Goal: Transaction & Acquisition: Purchase product/service

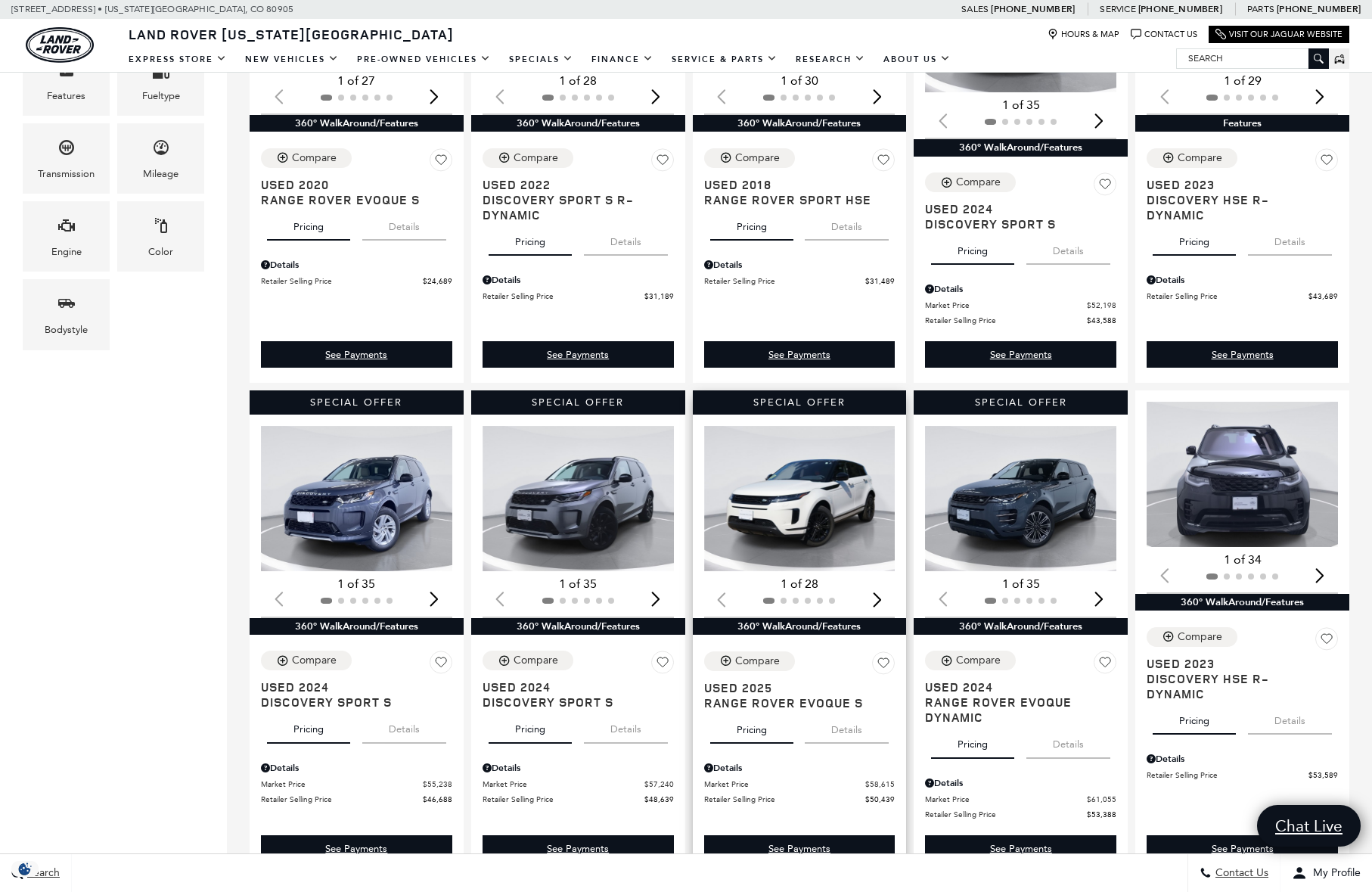
scroll to position [476, 0]
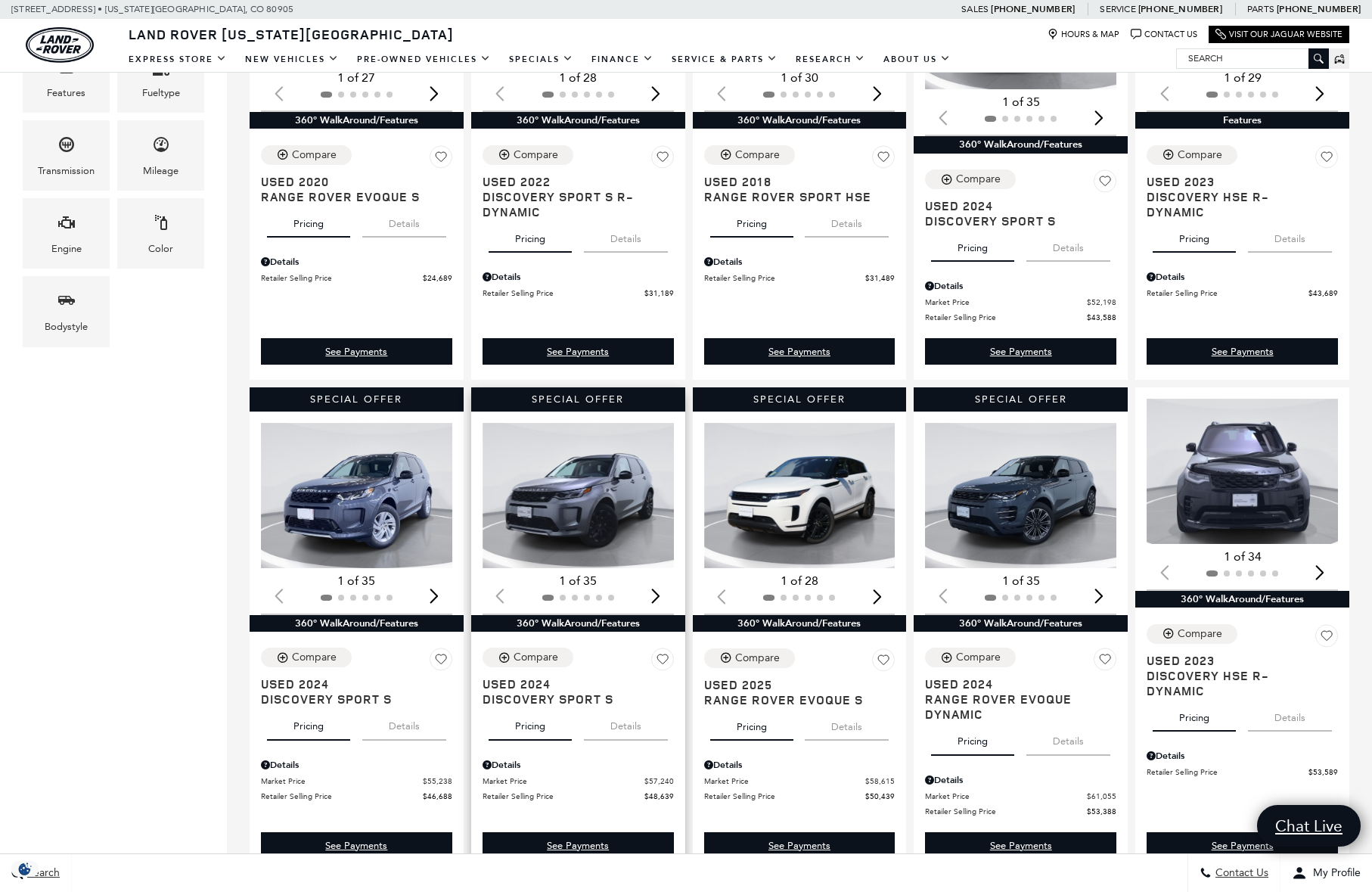
click at [601, 513] on img "1 / 2" at bounding box center [578, 496] width 193 height 145
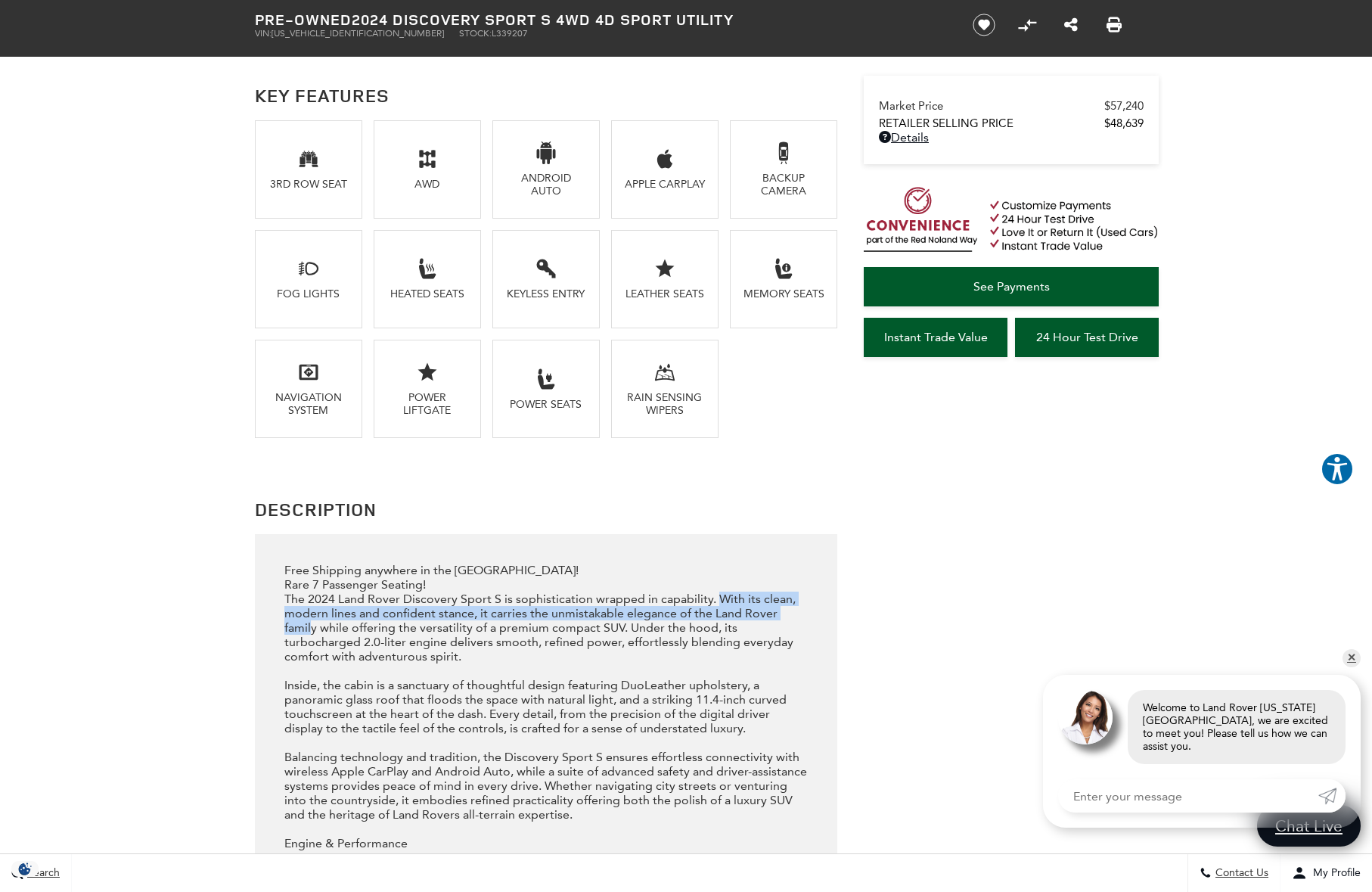
drag, startPoint x: 712, startPoint y: 612, endPoint x: 801, endPoint y: 627, distance: 90.3
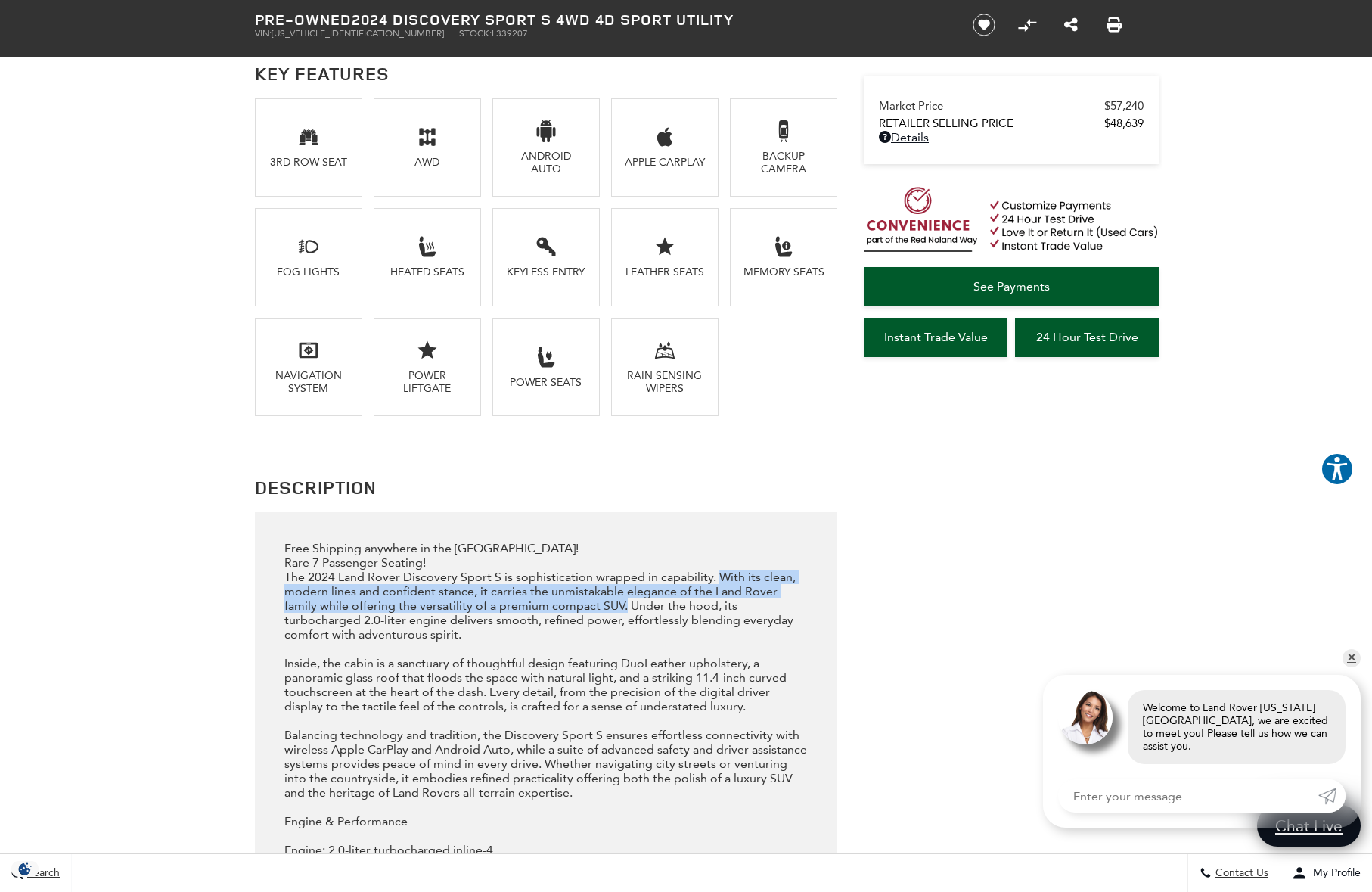
drag, startPoint x: 713, startPoint y: 588, endPoint x: 595, endPoint y: 628, distance: 124.6
copy div "With its clean, modern lines and confident stance, it carries the unmistakable …"
